Goal: Task Accomplishment & Management: Complete application form

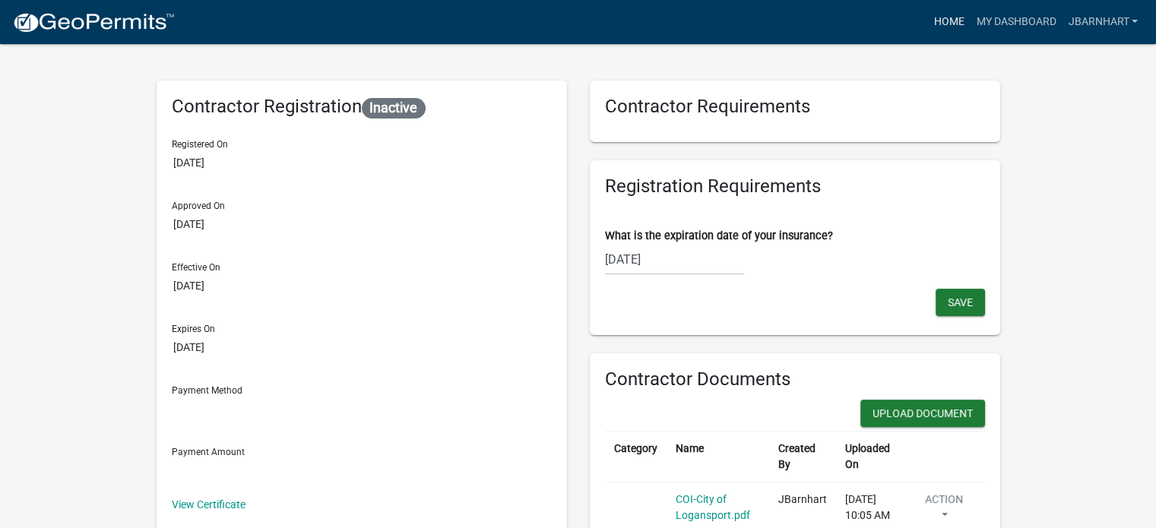
click at [939, 14] on link "Home" at bounding box center [949, 22] width 43 height 29
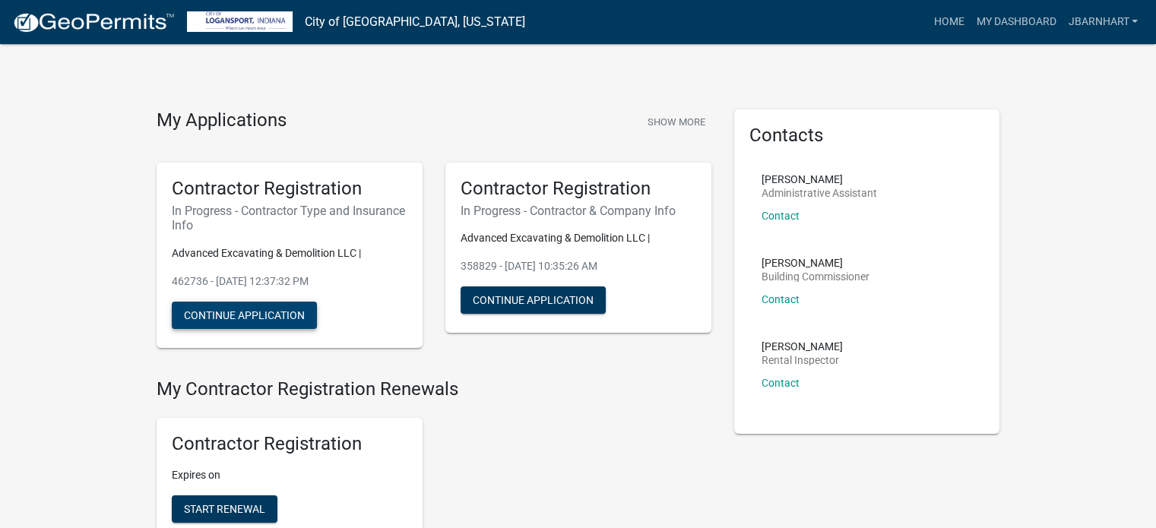
click at [292, 308] on button "Continue Application" at bounding box center [244, 315] width 145 height 27
click at [280, 315] on button "Continue Application" at bounding box center [244, 315] width 145 height 27
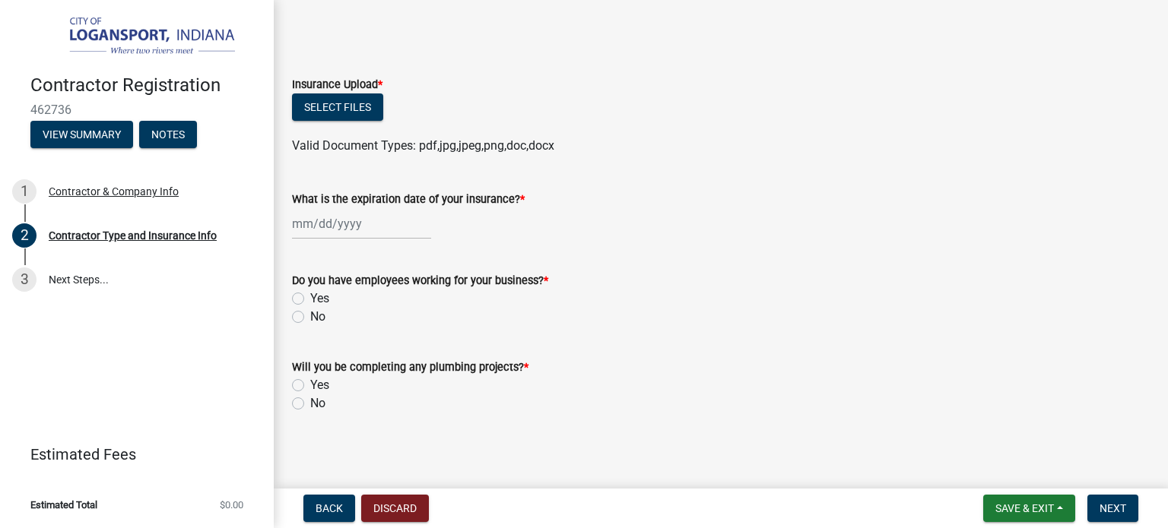
scroll to position [547, 0]
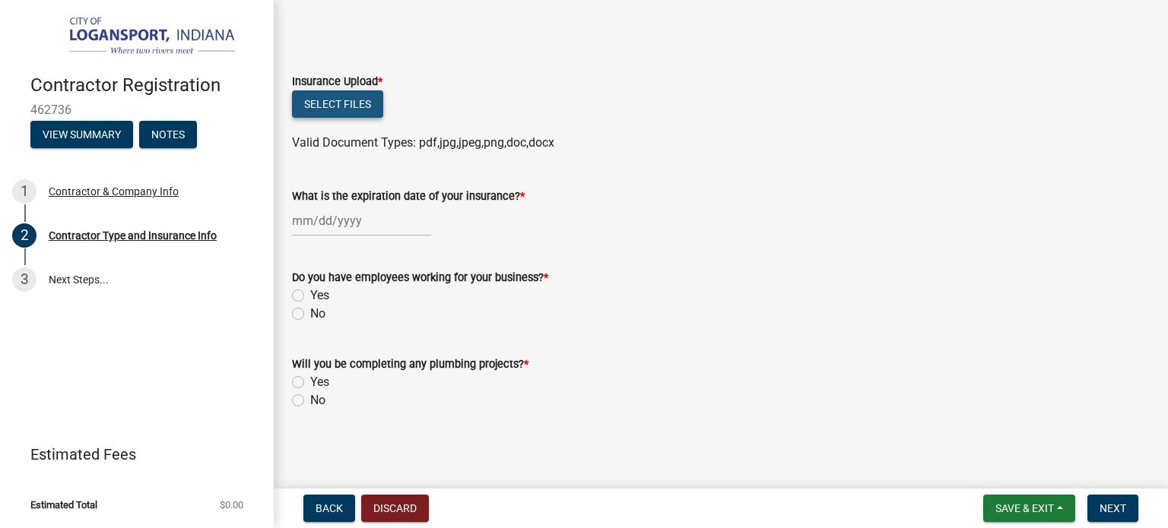
click at [350, 100] on button "Select files" at bounding box center [337, 103] width 91 height 27
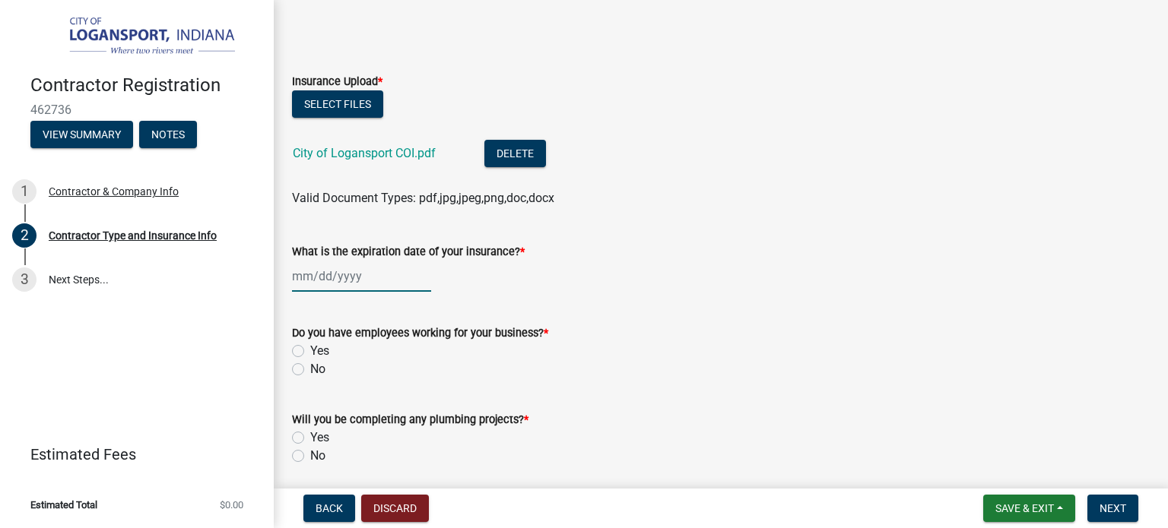
click at [312, 277] on div at bounding box center [361, 276] width 139 height 31
select select "8"
select select "2025"
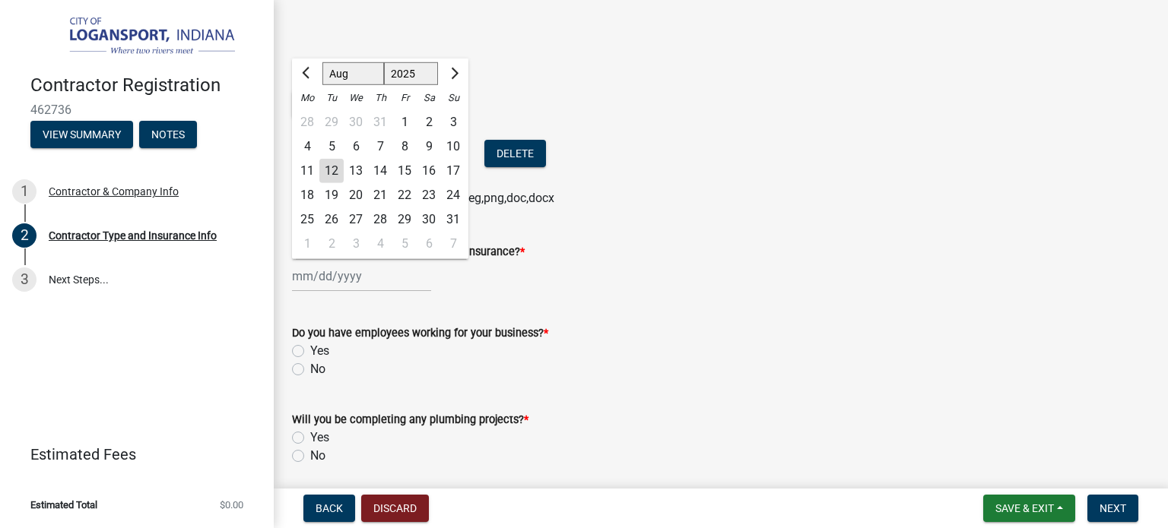
click at [398, 170] on div "15" at bounding box center [404, 171] width 24 height 24
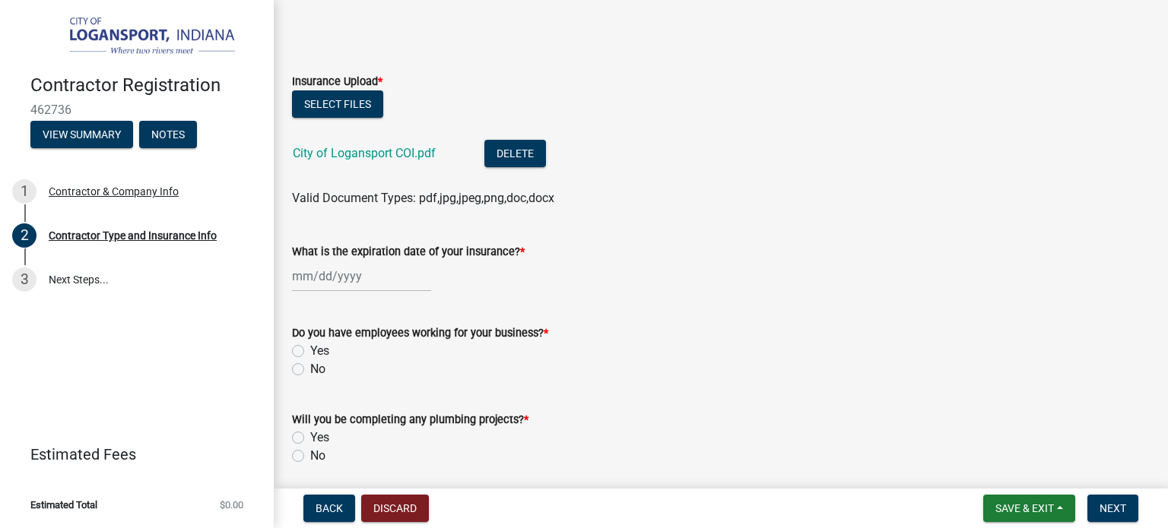
type input "[DATE]"
click at [310, 270] on div "[DATE]" at bounding box center [361, 276] width 139 height 31
select select "8"
select select "2025"
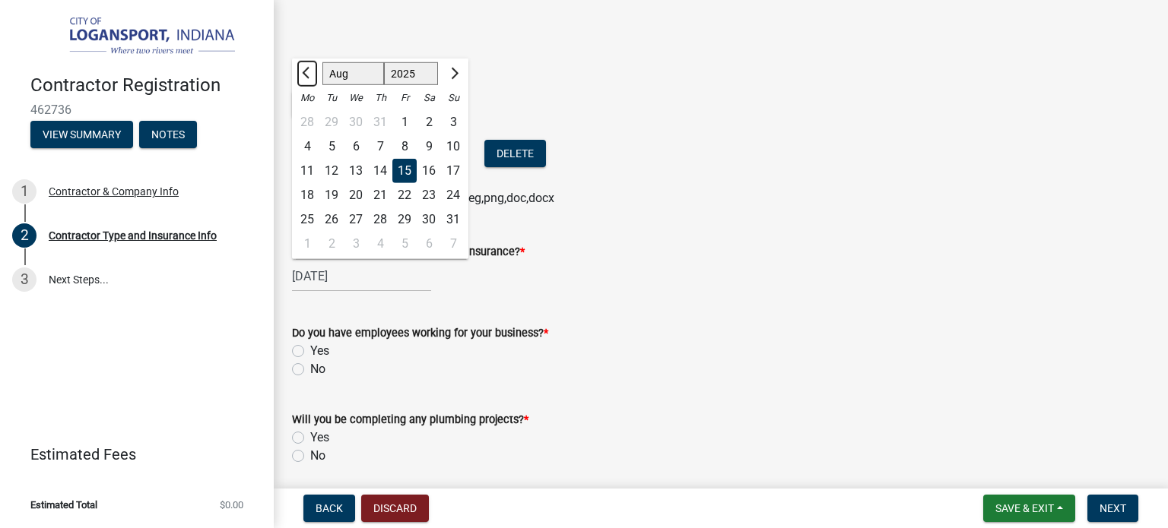
click at [306, 78] on button "Previous month" at bounding box center [307, 74] width 18 height 24
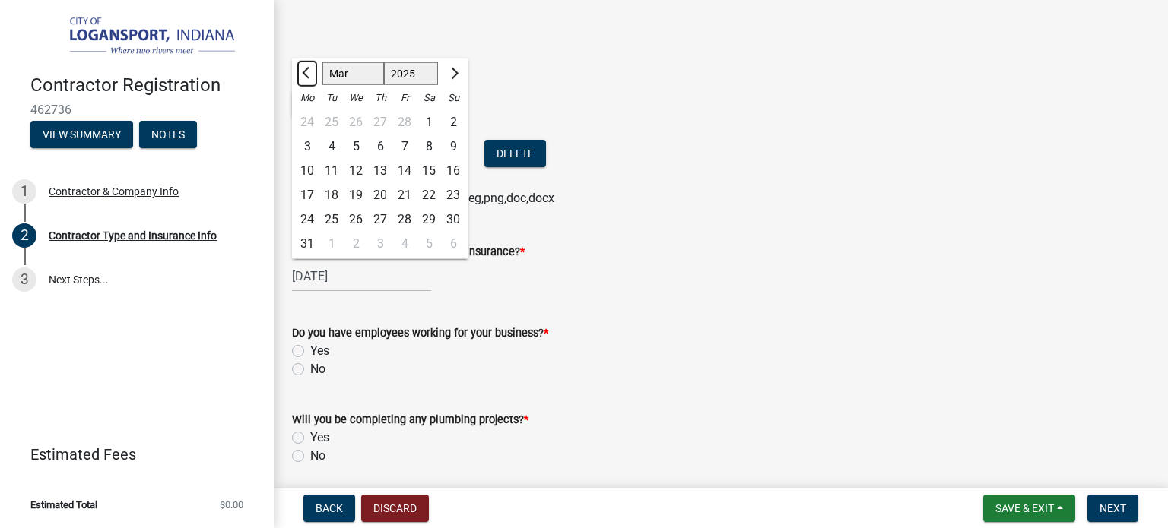
click at [306, 78] on button "Previous month" at bounding box center [307, 74] width 18 height 24
select select "12"
select select "2024"
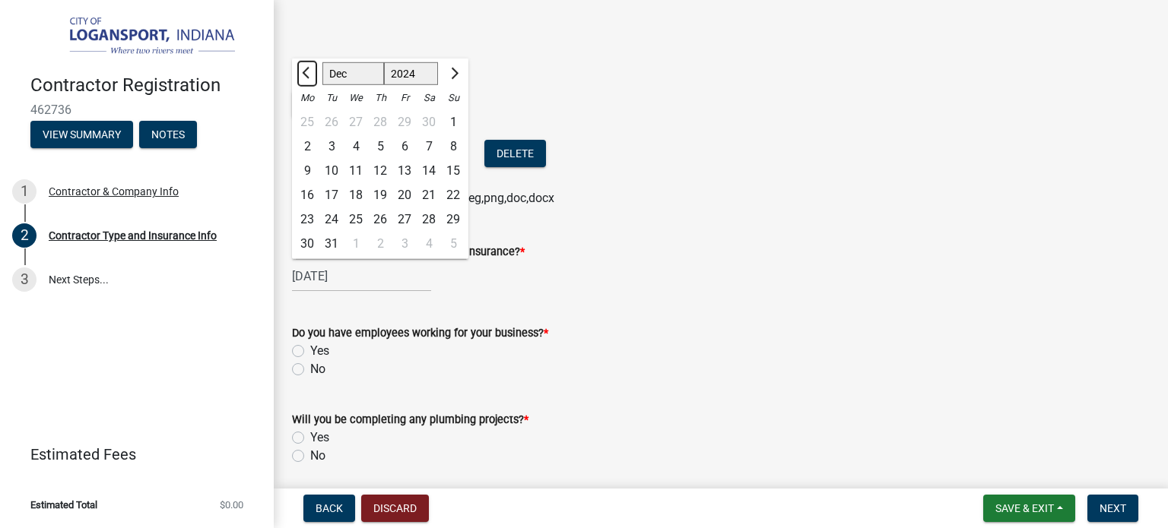
click at [306, 78] on button "Previous month" at bounding box center [307, 74] width 18 height 24
click at [451, 75] on span "Next month" at bounding box center [452, 73] width 11 height 11
select select "1"
select select "2025"
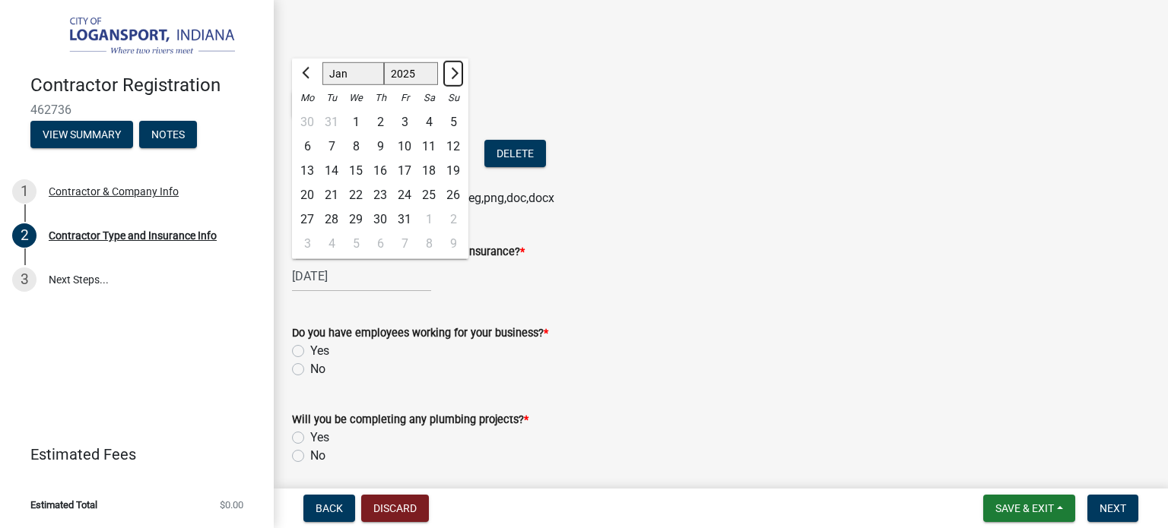
click at [451, 75] on span "Next month" at bounding box center [452, 73] width 11 height 11
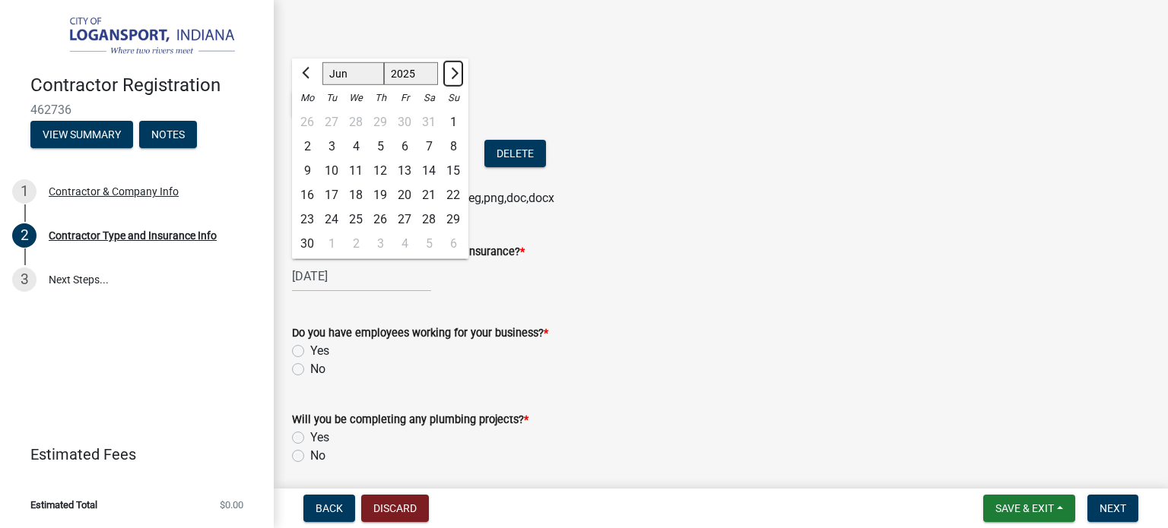
click at [451, 75] on span "Next month" at bounding box center [452, 73] width 11 height 11
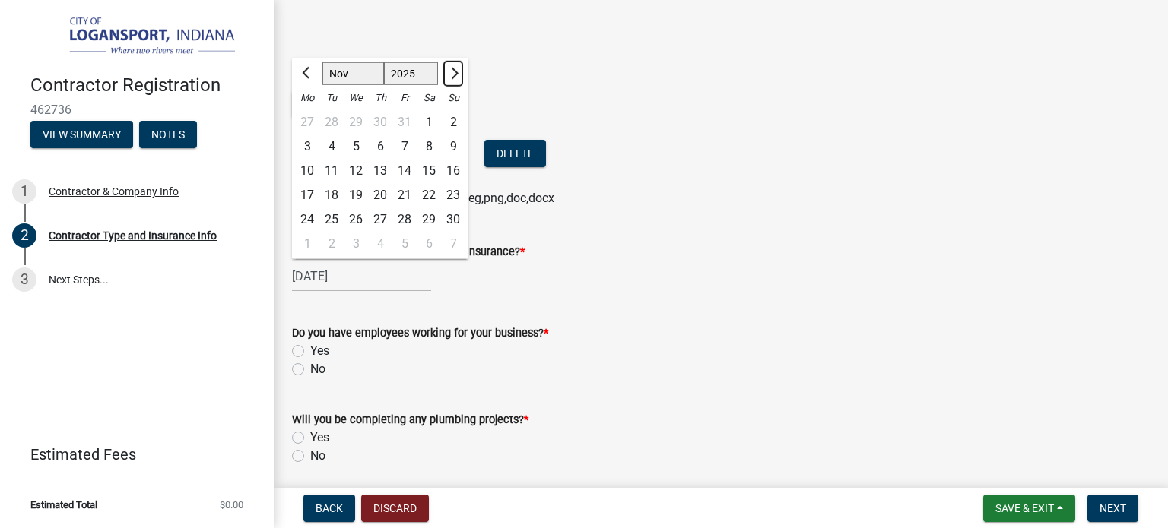
click at [451, 75] on span "Next month" at bounding box center [452, 73] width 11 height 11
select select "1"
select select "2026"
click at [451, 75] on span "Next month" at bounding box center [452, 73] width 11 height 11
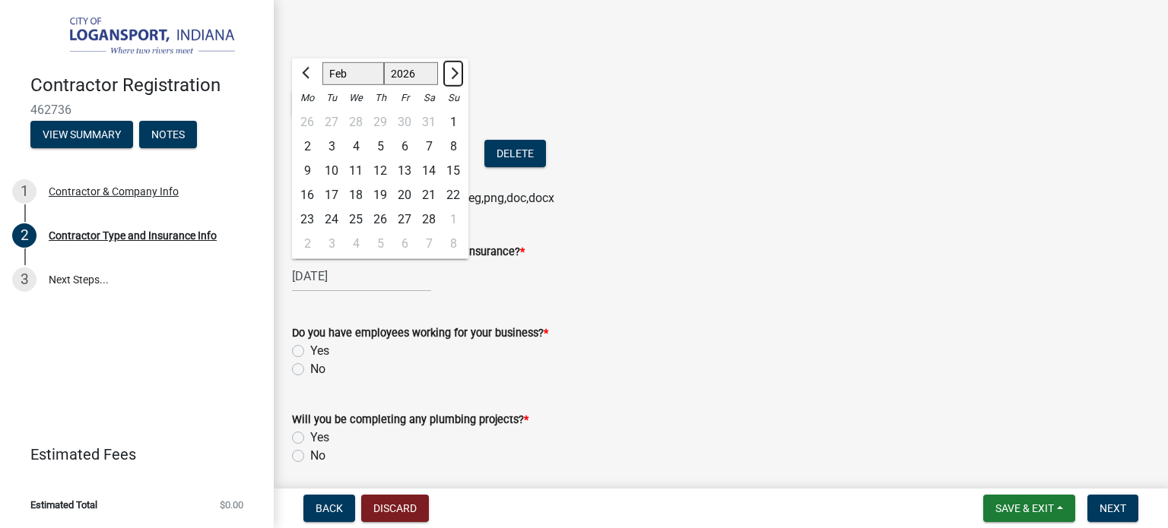
click at [451, 75] on span "Next month" at bounding box center [452, 73] width 11 height 11
select select "6"
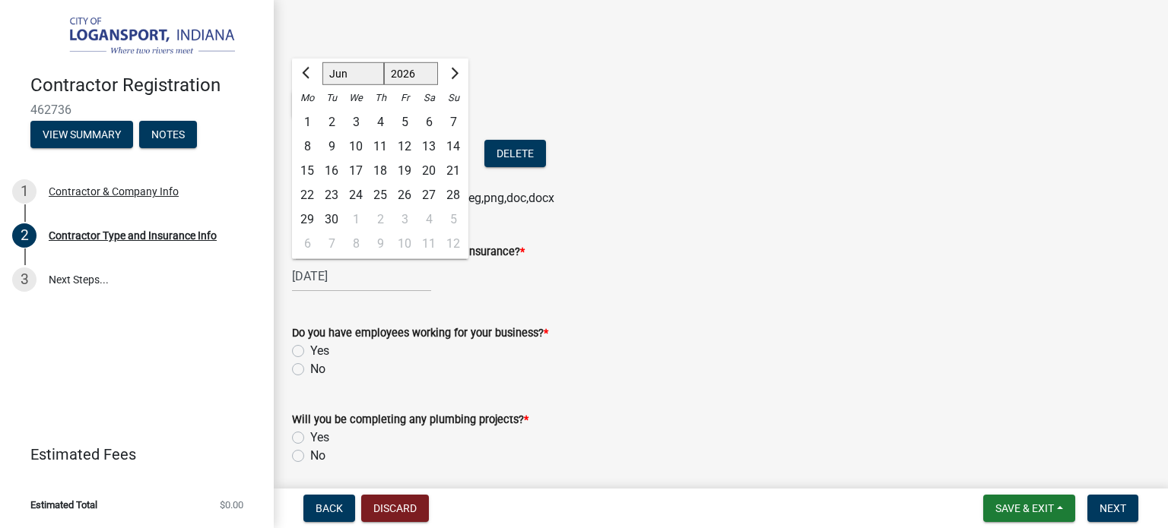
click at [313, 171] on div "15" at bounding box center [307, 171] width 24 height 24
type input "[DATE]"
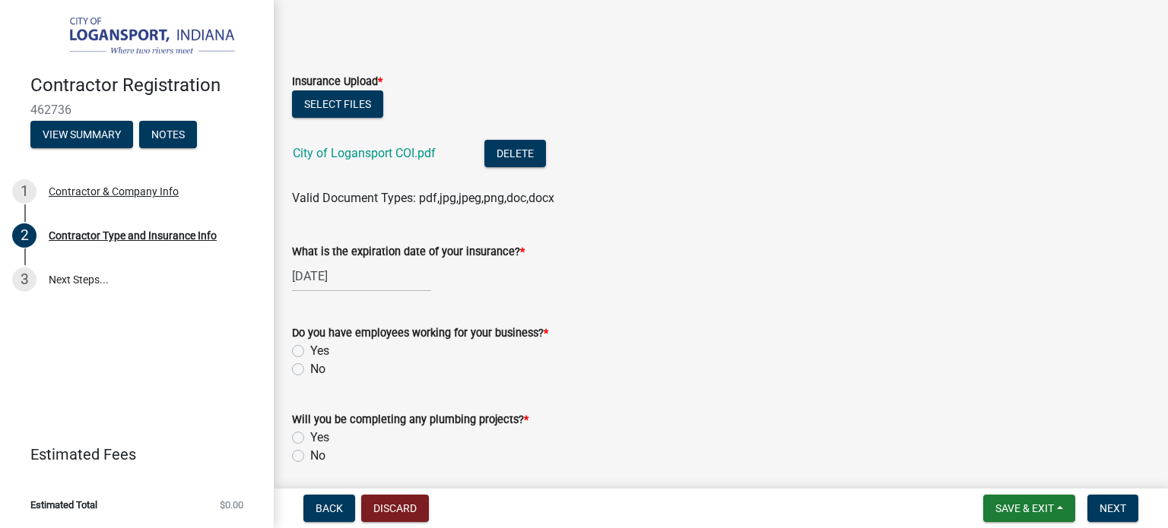
click at [310, 352] on label "Yes" at bounding box center [319, 351] width 19 height 18
click at [310, 352] on input "Yes" at bounding box center [315, 347] width 10 height 10
radio input "true"
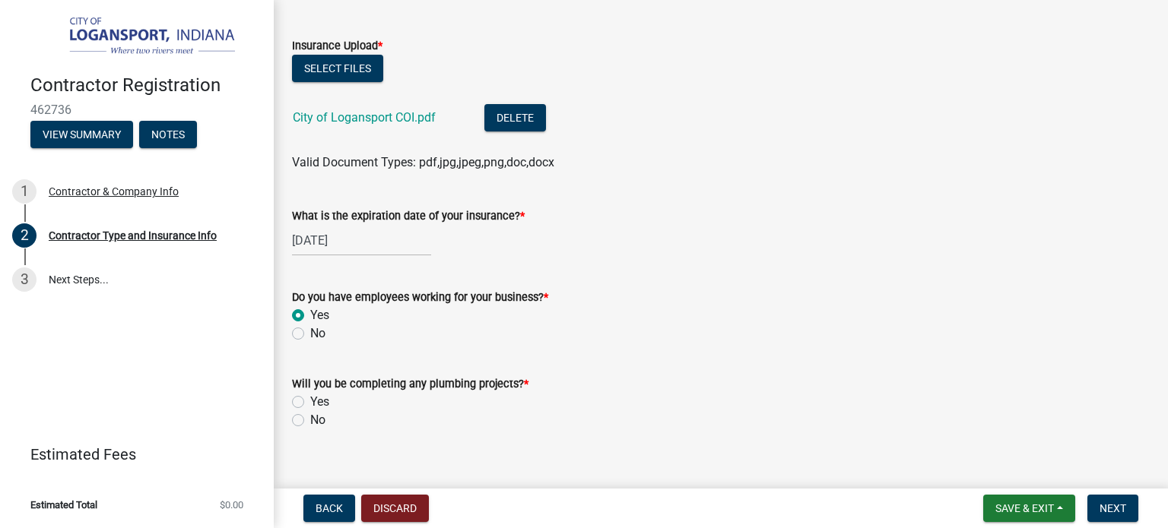
scroll to position [602, 0]
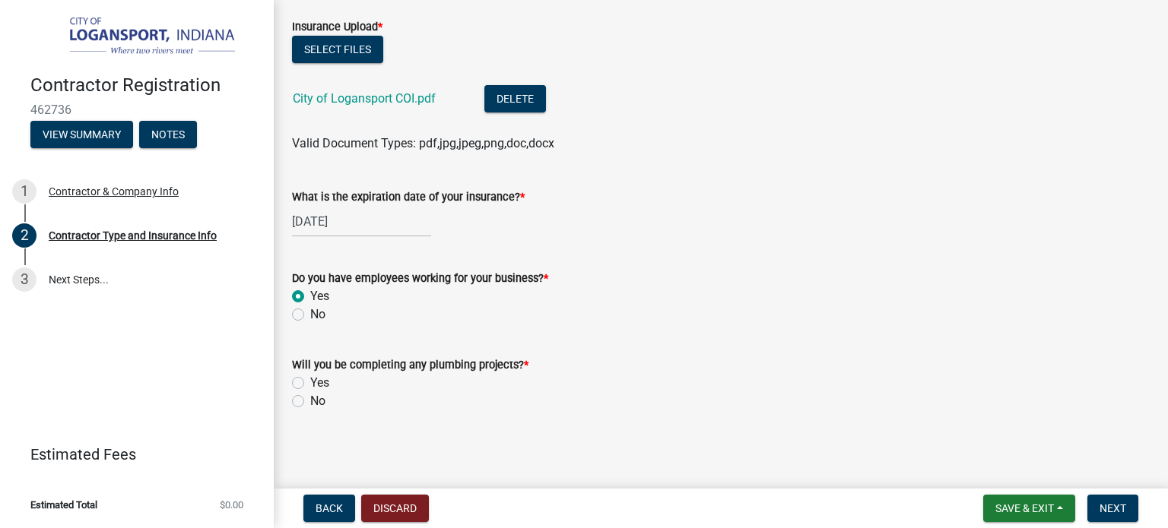
click at [310, 401] on label "No" at bounding box center [317, 401] width 15 height 18
click at [310, 401] on input "No" at bounding box center [315, 397] width 10 height 10
radio input "true"
click at [1116, 503] on span "Next" at bounding box center [1112, 509] width 27 height 12
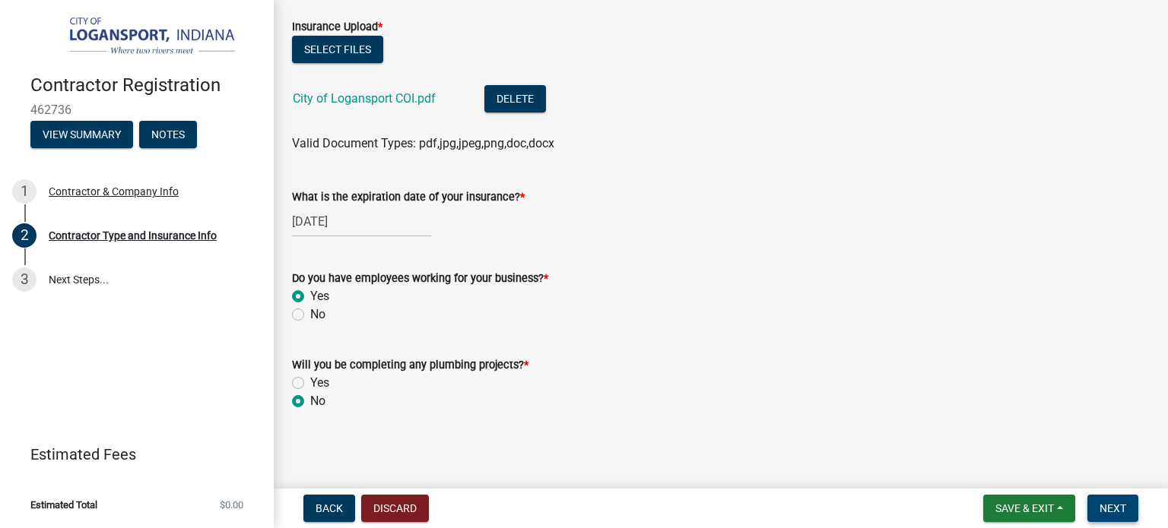
click at [1118, 507] on span "Next" at bounding box center [1112, 509] width 27 height 12
click at [828, 398] on div "No" at bounding box center [721, 401] width 858 height 18
click at [1105, 506] on span "Next" at bounding box center [1112, 509] width 27 height 12
click at [1045, 508] on span "Save & Exit" at bounding box center [1024, 509] width 59 height 12
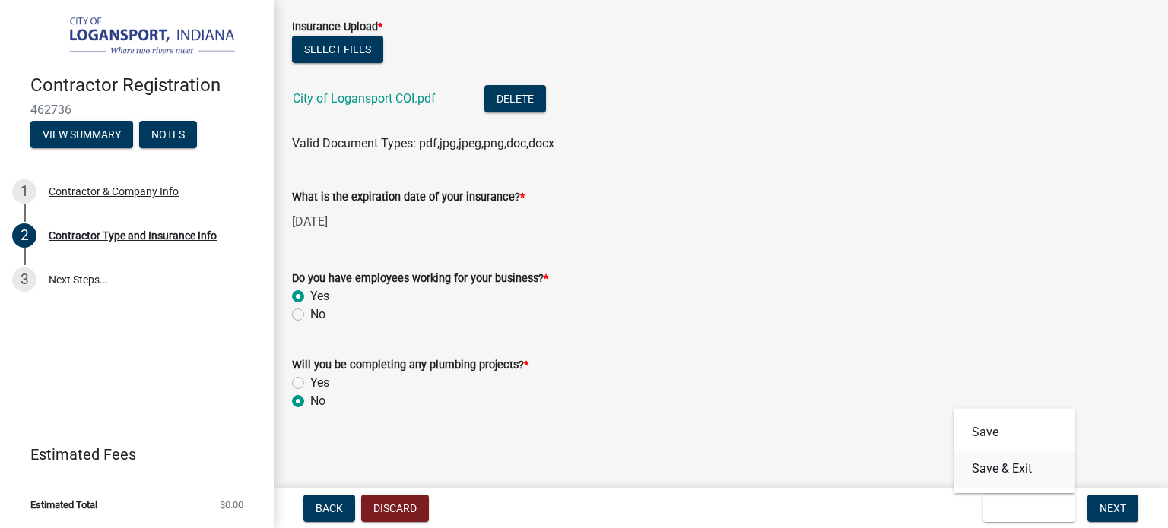
click at [1019, 478] on button "Save & Exit" at bounding box center [1014, 469] width 122 height 36
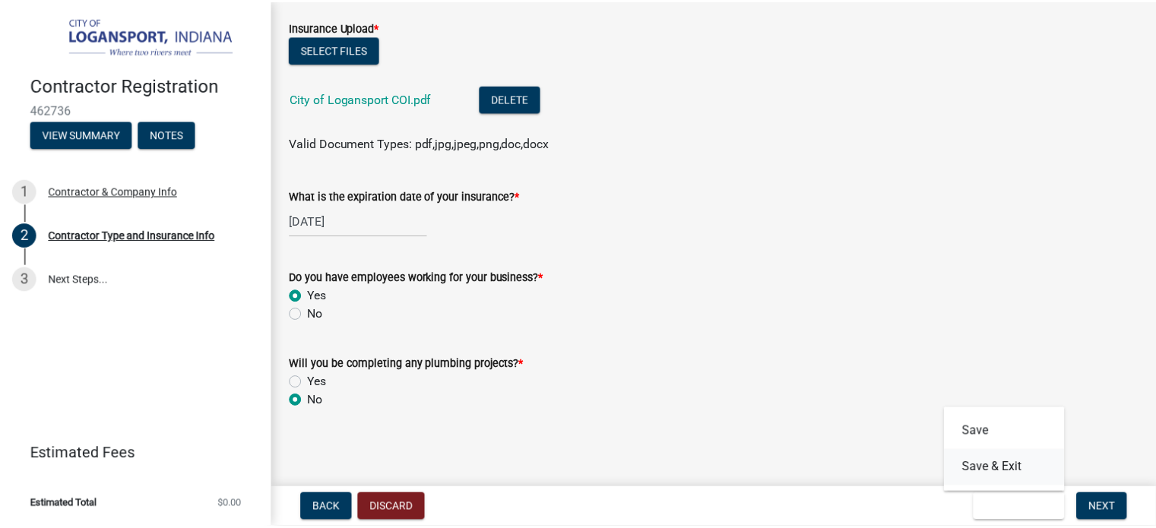
scroll to position [0, 0]
